Goal: Navigation & Orientation: Find specific page/section

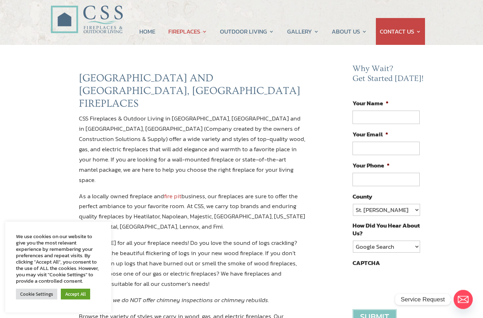
scroll to position [30, 0]
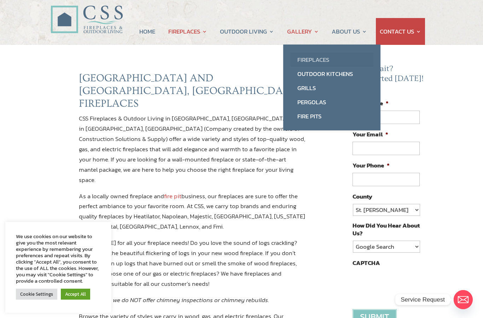
click at [318, 61] on link "Fireplaces" at bounding box center [331, 60] width 83 height 14
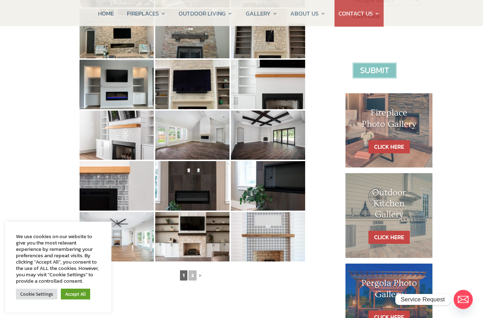
scroll to position [279, 0]
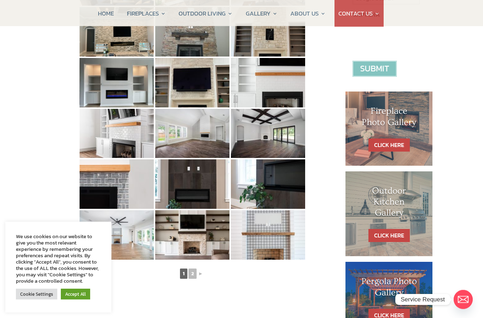
click at [82, 300] on link "Accept All" at bounding box center [75, 294] width 29 height 11
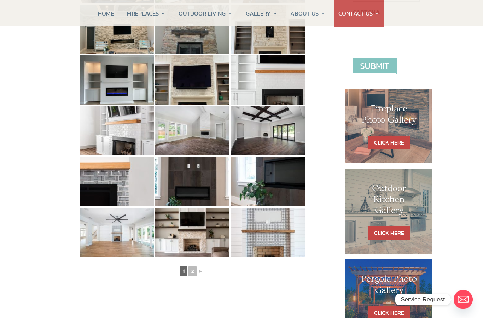
scroll to position [259, 0]
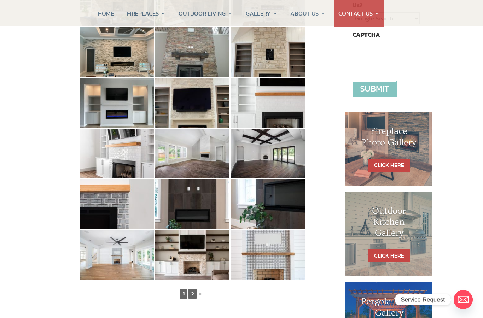
click at [195, 298] on link "2" at bounding box center [193, 294] width 8 height 10
click at [194, 297] on link "2" at bounding box center [193, 294] width 8 height 10
click at [201, 297] on link "►" at bounding box center [201, 294] width 6 height 9
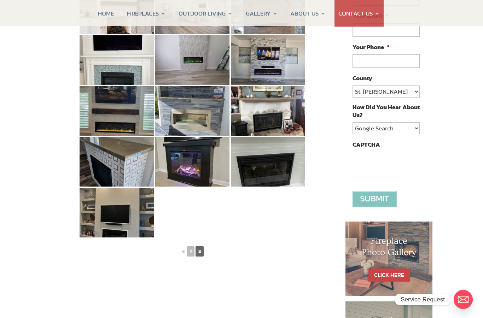
scroll to position [158, 0]
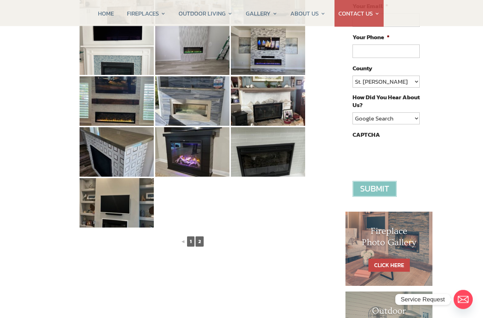
click at [187, 239] on link "1" at bounding box center [190, 242] width 7 height 10
click at [182, 243] on link "◄" at bounding box center [183, 241] width 6 height 9
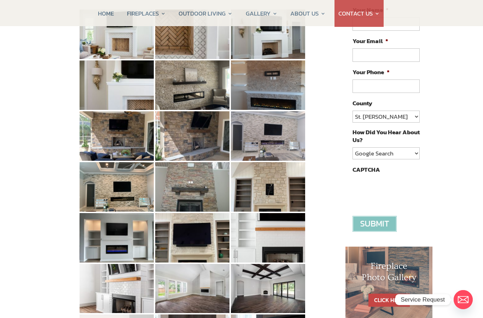
scroll to position [108, 0]
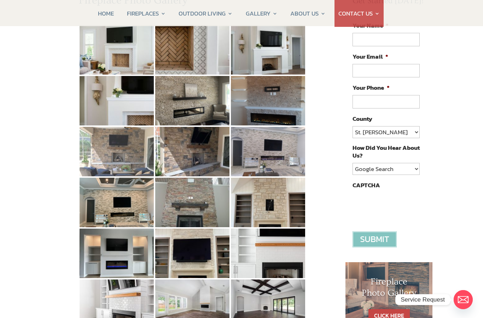
click at [121, 151] on img at bounding box center [117, 152] width 74 height 50
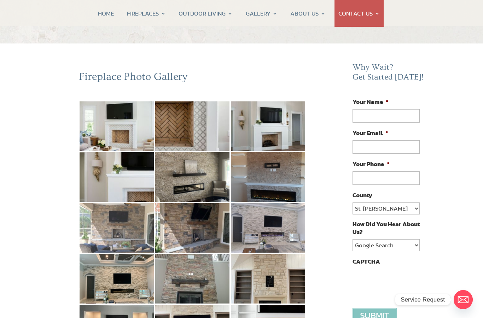
scroll to position [0, 0]
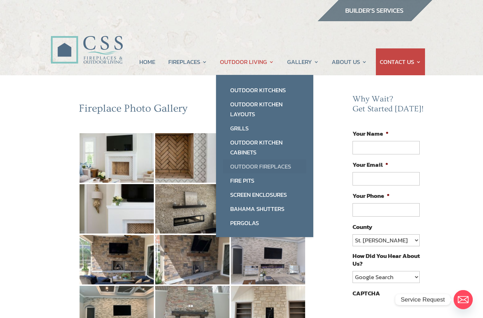
click at [261, 167] on link "Outdoor Fireplaces" at bounding box center [264, 167] width 83 height 14
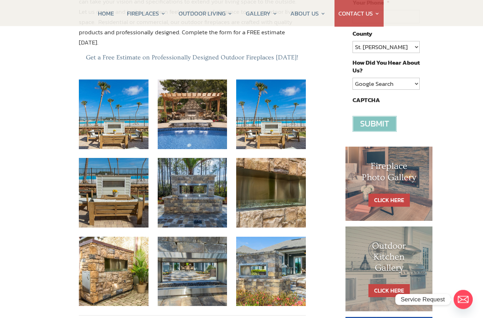
scroll to position [192, 0]
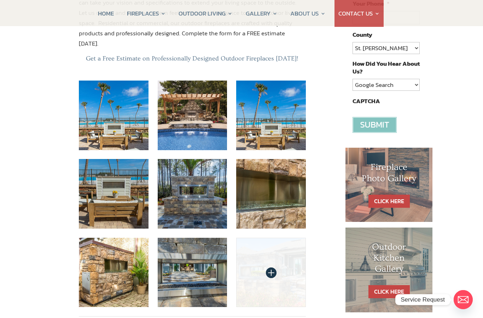
click at [267, 238] on img at bounding box center [271, 273] width 70 height 70
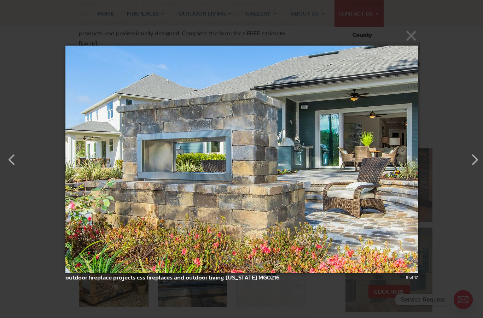
click at [479, 155] on button "button" at bounding box center [471, 156] width 17 height 17
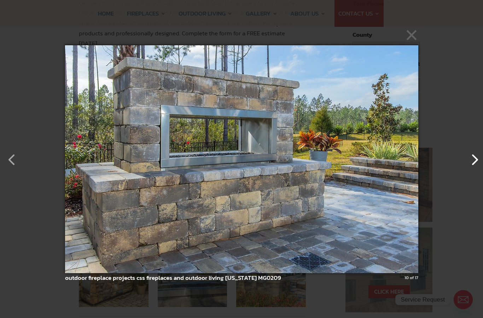
click at [470, 157] on button "button" at bounding box center [471, 156] width 17 height 17
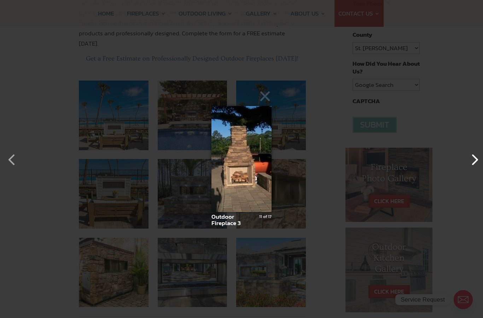
click at [471, 158] on button "button" at bounding box center [471, 156] width 17 height 17
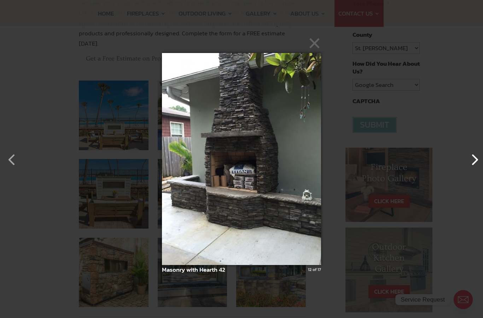
click at [470, 159] on button "button" at bounding box center [471, 156] width 17 height 17
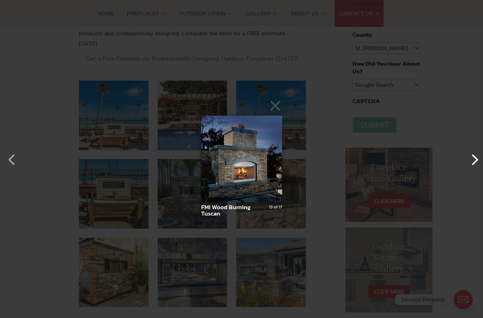
click at [469, 159] on button "button" at bounding box center [471, 156] width 17 height 17
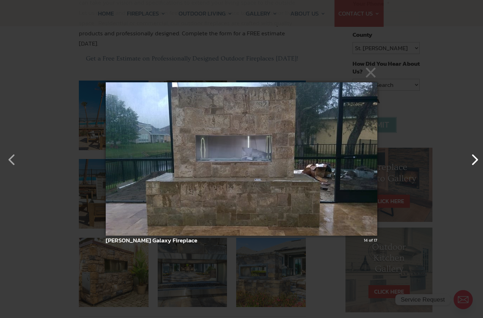
click at [471, 161] on button "button" at bounding box center [471, 156] width 17 height 17
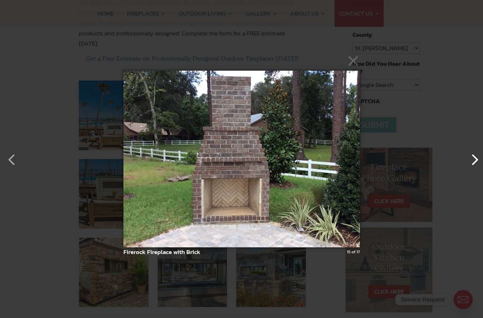
click at [474, 160] on button "button" at bounding box center [471, 156] width 17 height 17
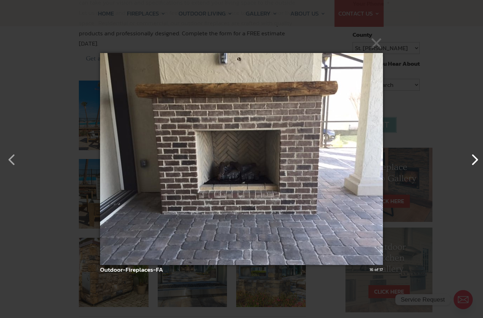
click at [471, 162] on button "button" at bounding box center [471, 156] width 17 height 17
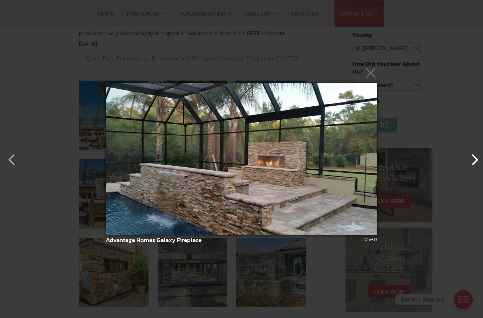
click at [474, 162] on button "button" at bounding box center [471, 156] width 17 height 17
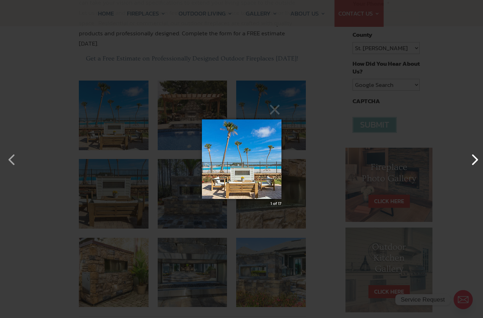
click at [470, 161] on button "button" at bounding box center [471, 156] width 17 height 17
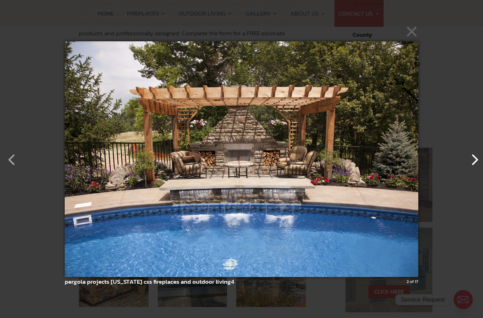
click at [470, 160] on button "button" at bounding box center [471, 156] width 17 height 17
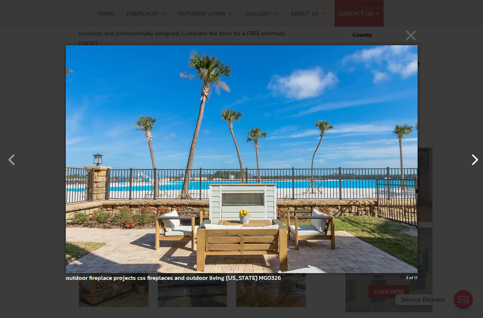
click at [469, 160] on button "button" at bounding box center [471, 156] width 17 height 17
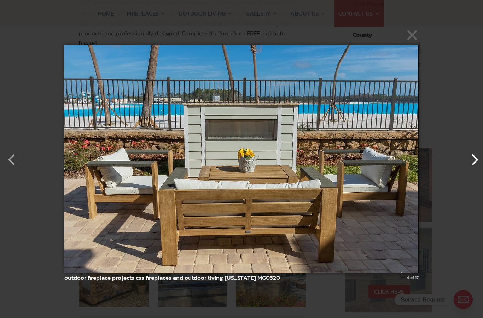
click at [469, 160] on button "button" at bounding box center [471, 156] width 17 height 17
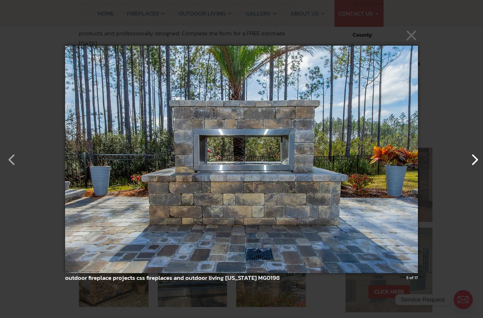
click at [472, 160] on button "button" at bounding box center [471, 156] width 17 height 17
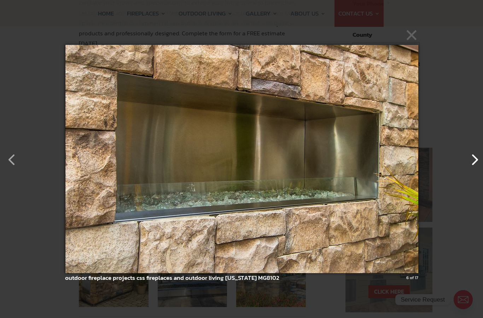
click at [472, 163] on button "button" at bounding box center [471, 156] width 17 height 17
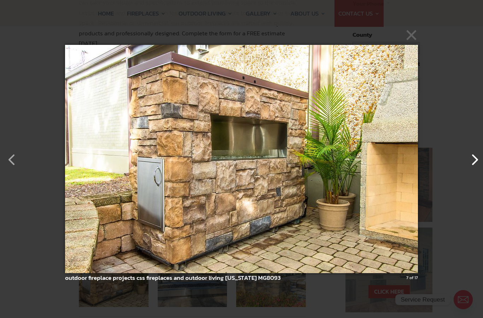
click at [471, 163] on button "button" at bounding box center [471, 156] width 17 height 17
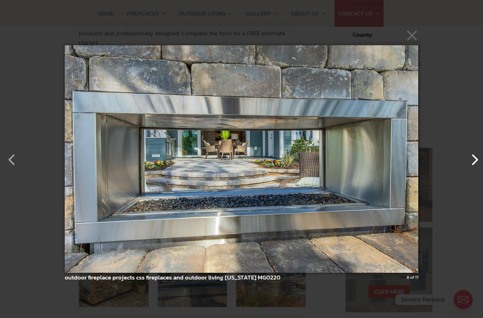
click at [469, 162] on button "button" at bounding box center [471, 156] width 17 height 17
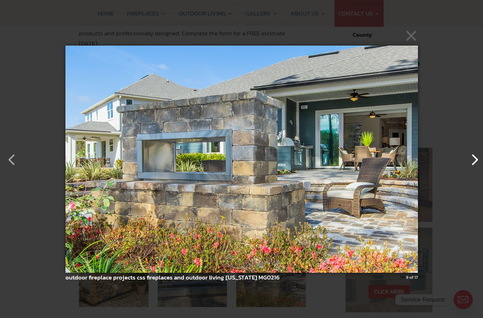
click at [472, 160] on button "button" at bounding box center [471, 156] width 17 height 17
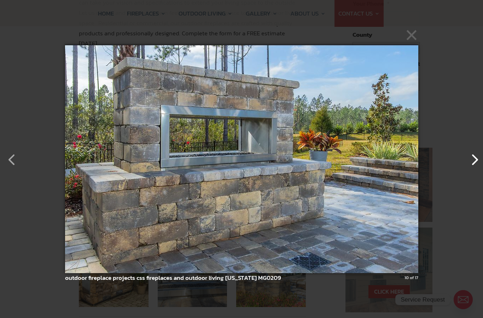
click at [471, 160] on button "button" at bounding box center [471, 156] width 17 height 17
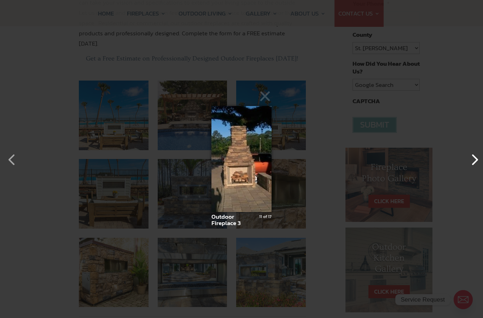
click at [471, 160] on button "button" at bounding box center [471, 156] width 17 height 17
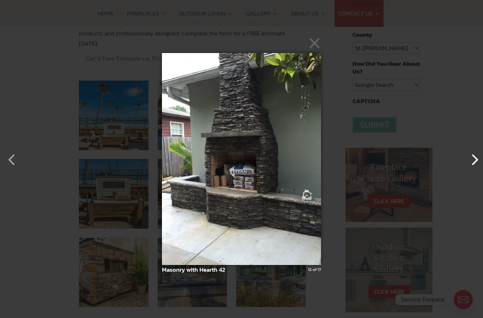
click at [473, 161] on button "button" at bounding box center [471, 156] width 17 height 17
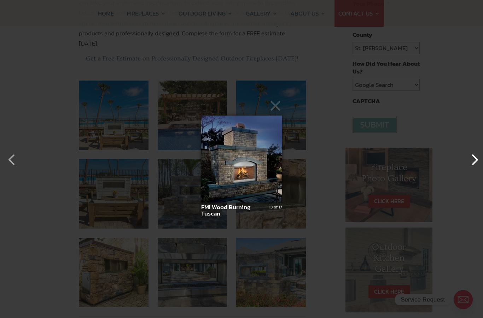
click at [472, 161] on button "button" at bounding box center [471, 156] width 17 height 17
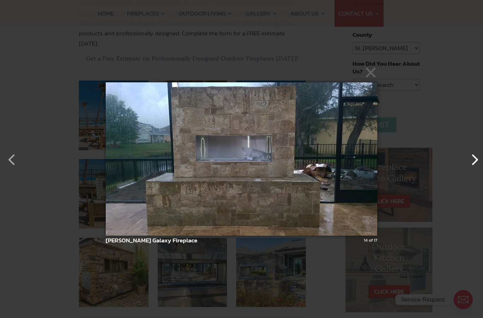
click at [469, 161] on button "button" at bounding box center [471, 156] width 17 height 17
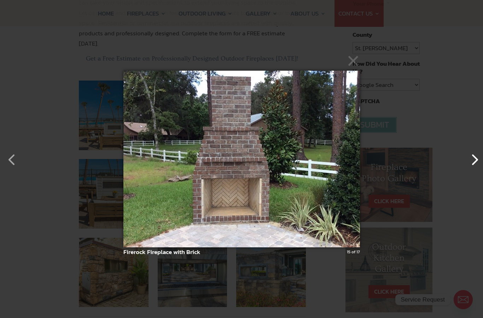
click at [468, 161] on button "button" at bounding box center [471, 156] width 17 height 17
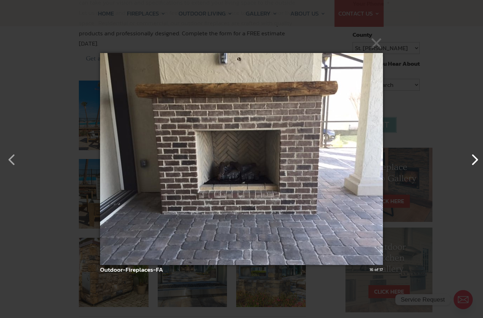
click at [469, 161] on button "button" at bounding box center [471, 156] width 17 height 17
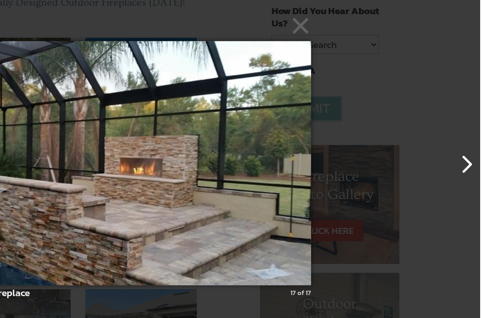
scroll to position [213, 2]
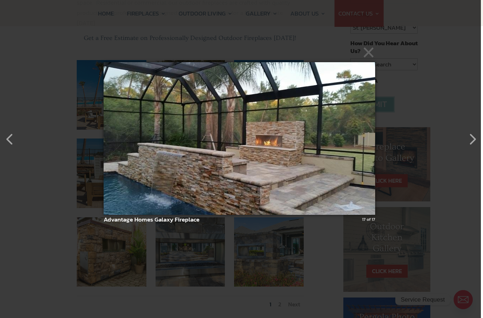
click at [467, 161] on div "× Advantage Homes Galaxy Fireplace 17 of 17 Loading..." at bounding box center [239, 138] width 483 height 318
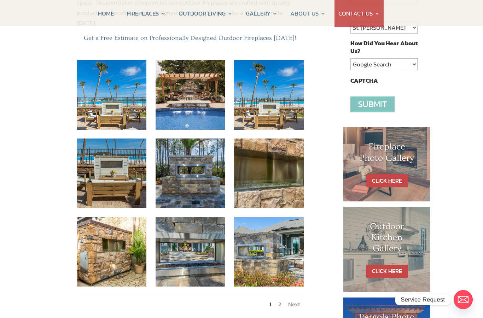
click at [470, 144] on button "button" at bounding box center [468, 135] width 17 height 17
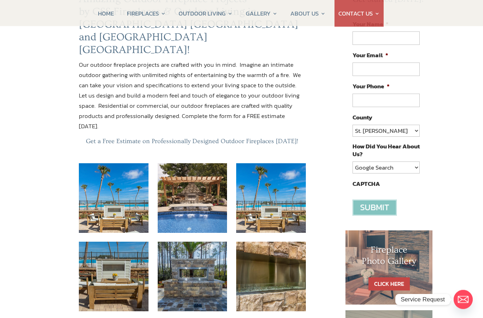
scroll to position [0, 0]
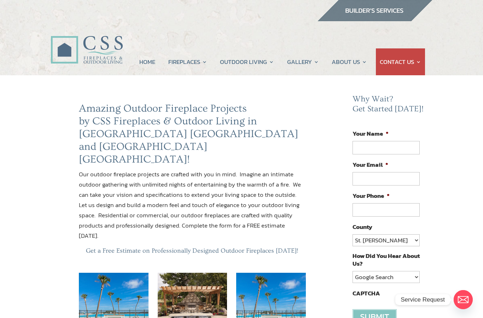
click at [104, 48] on img at bounding box center [87, 41] width 72 height 51
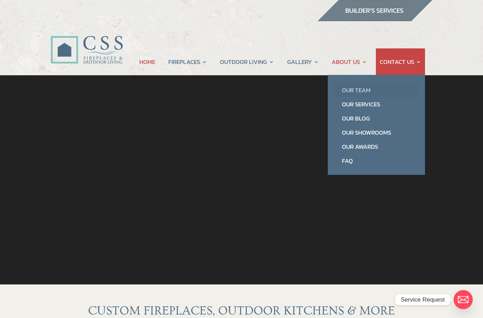
click at [366, 90] on link "Our Team" at bounding box center [376, 90] width 83 height 14
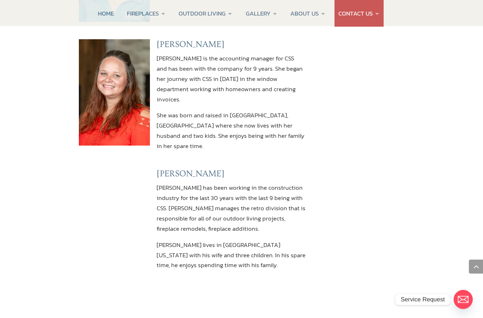
scroll to position [713, 0]
